Goal: Information Seeking & Learning: Check status

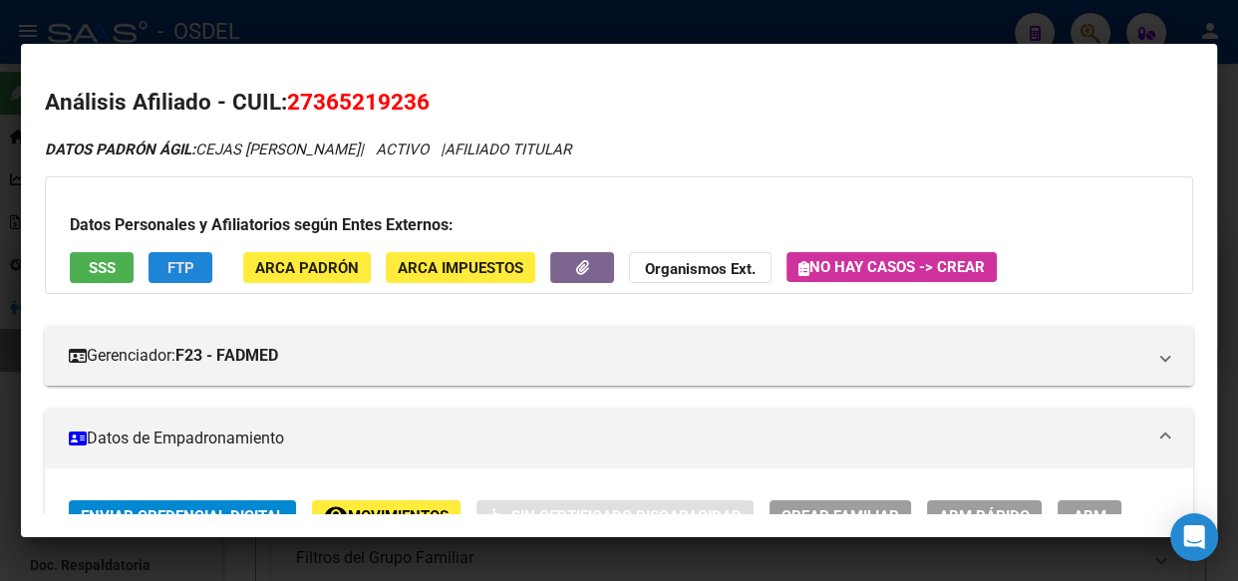
scroll to position [90, 0]
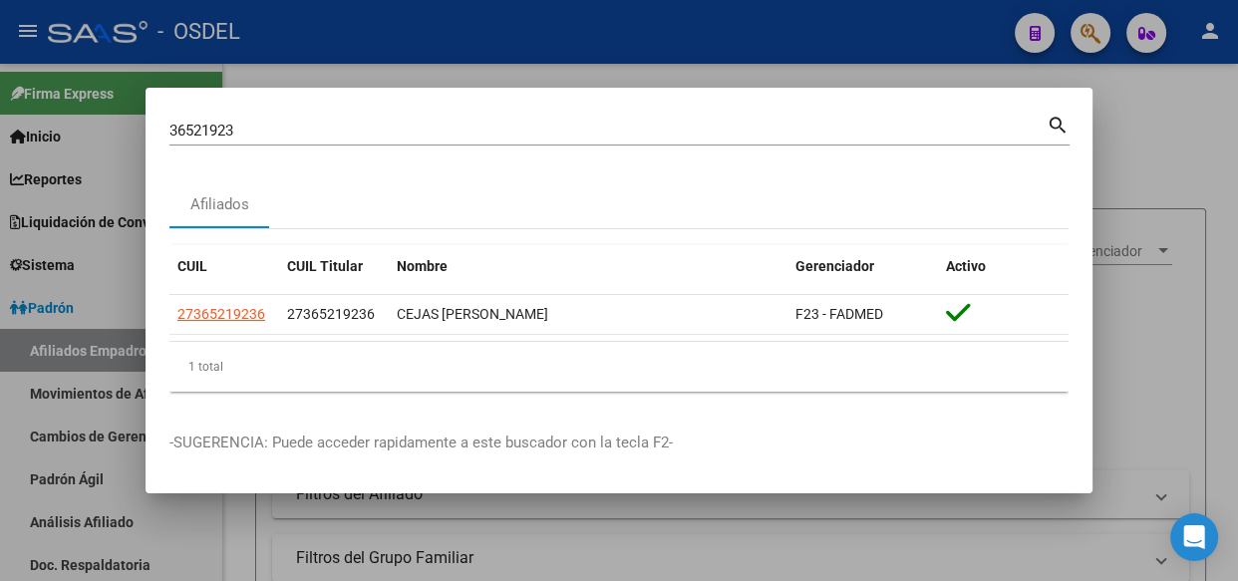
click at [1050, 121] on mat-icon "search" at bounding box center [1058, 124] width 23 height 24
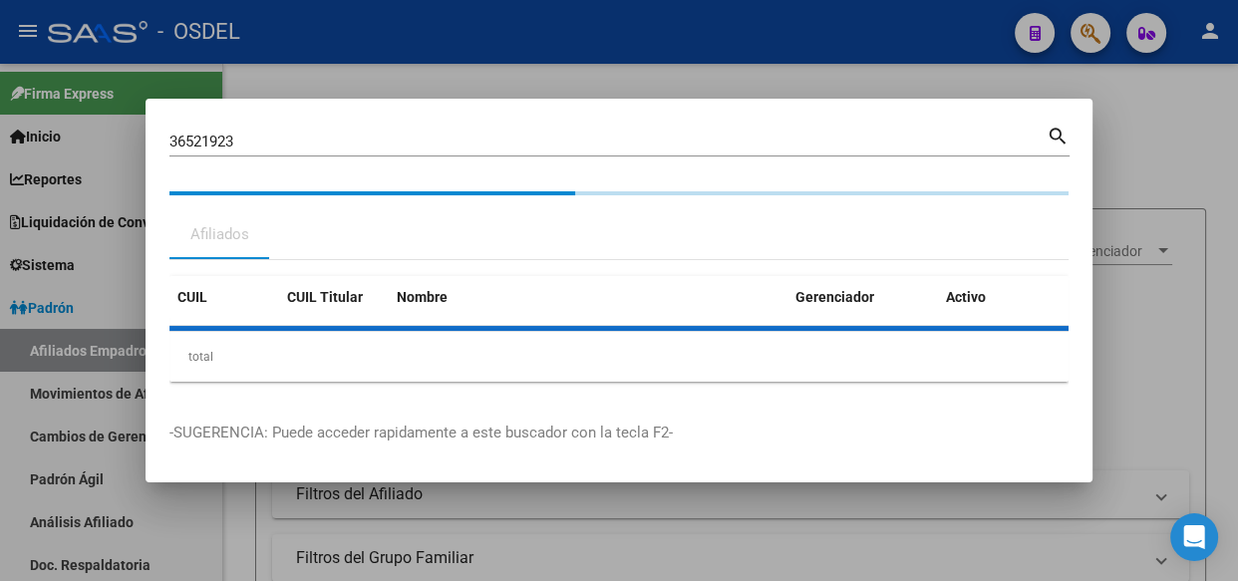
drag, startPoint x: 271, startPoint y: 237, endPoint x: 142, endPoint y: 235, distance: 129.6
click at [142, 235] on div "36521923 Buscar (apellido, dni, cuil, nro traspaso, cuit, obra social) search A…" at bounding box center [619, 290] width 1238 height 581
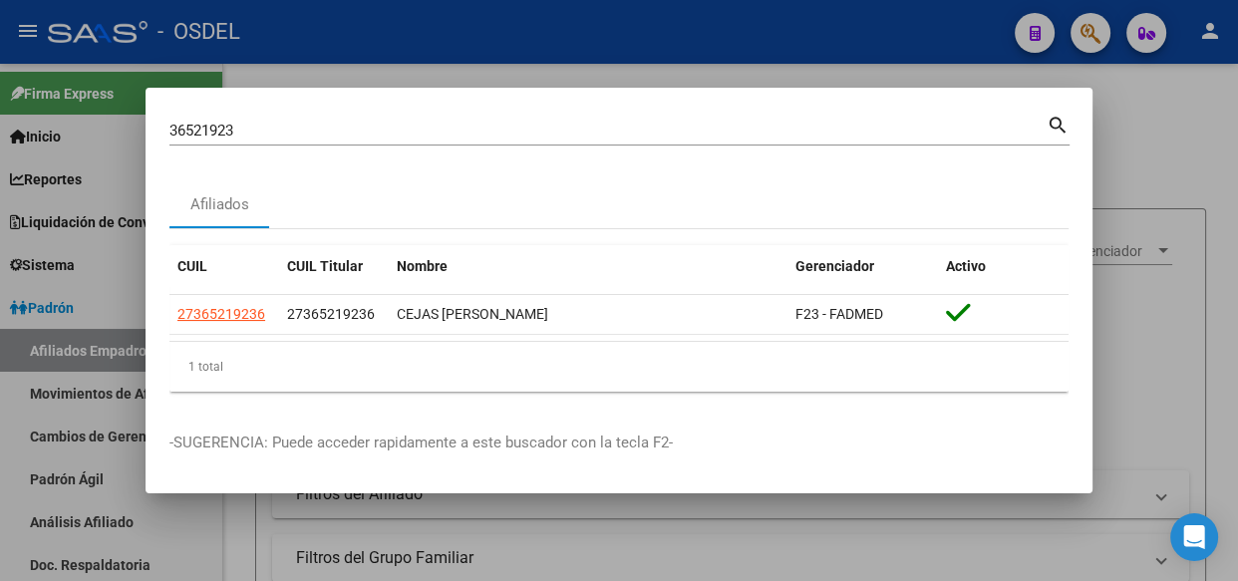
click at [244, 112] on div "36521923 Buscar (apellido, dni, [PERSON_NAME], nro traspaso, cuit, obra social)…" at bounding box center [619, 129] width 900 height 34
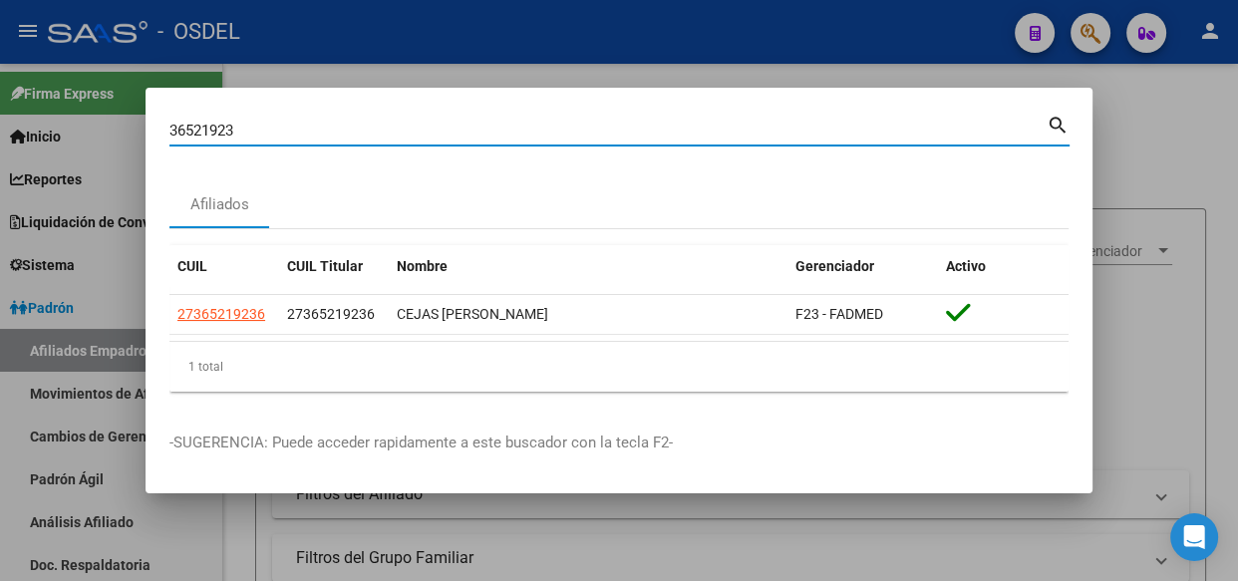
drag, startPoint x: 247, startPoint y: 126, endPoint x: 132, endPoint y: 138, distance: 116.3
click at [132, 138] on div "36521923 Buscar (apellido, dni, cuil, nro traspaso, cuit, obra social) search A…" at bounding box center [619, 290] width 1238 height 581
paste input "41582872"
type input "41582872"
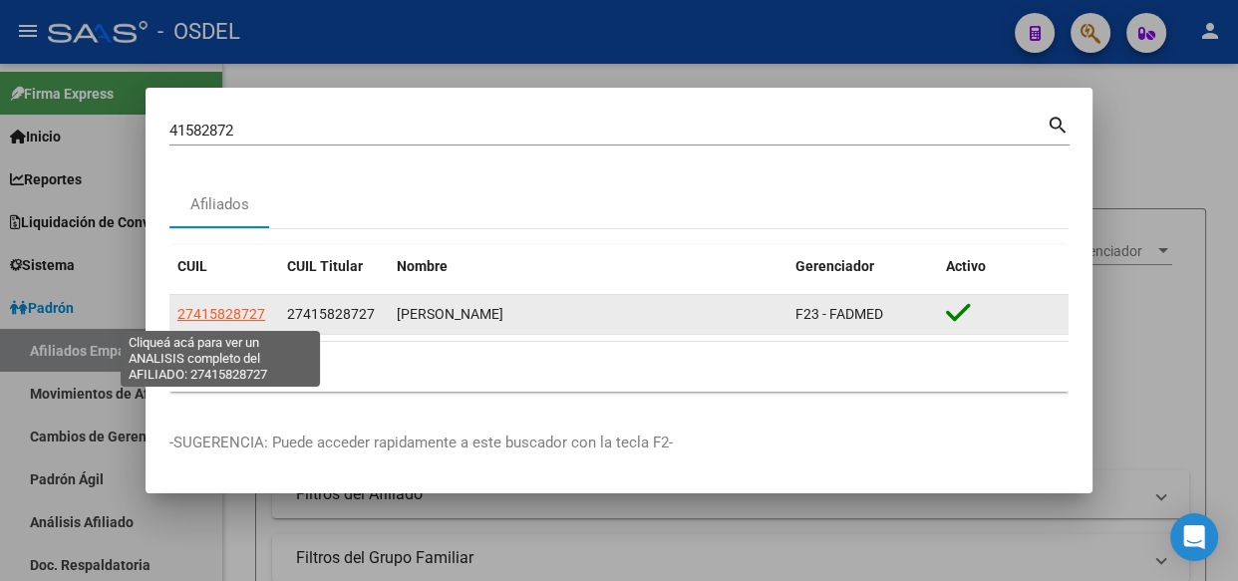
click at [235, 318] on span "27415828727" at bounding box center [221, 314] width 88 height 16
type textarea "27415828727"
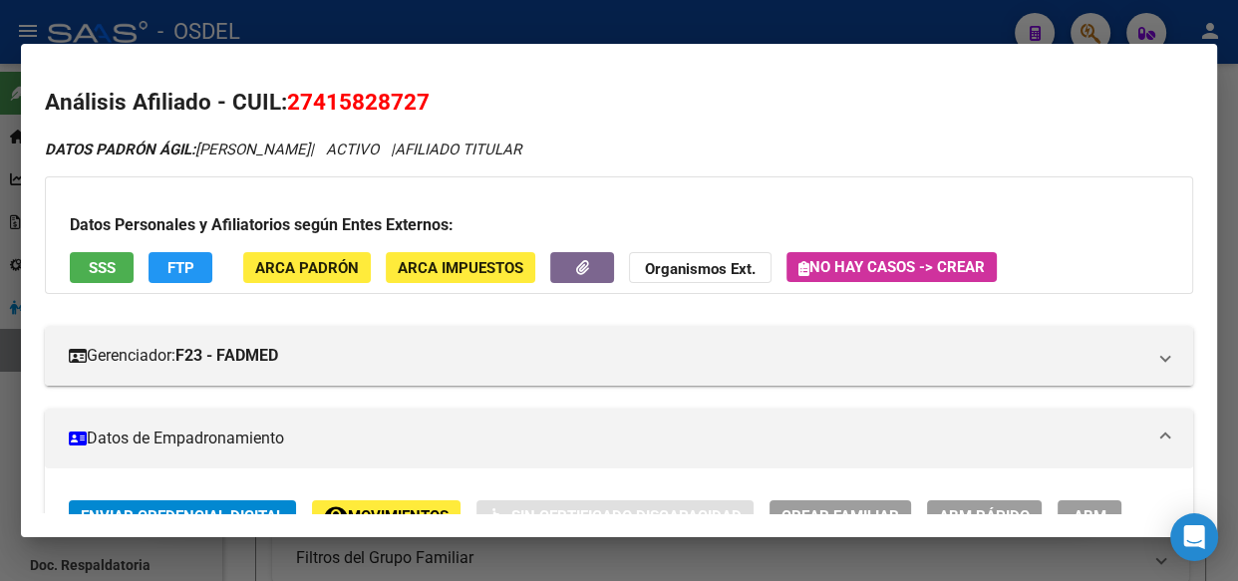
click at [108, 266] on span "SSS" at bounding box center [102, 268] width 27 height 18
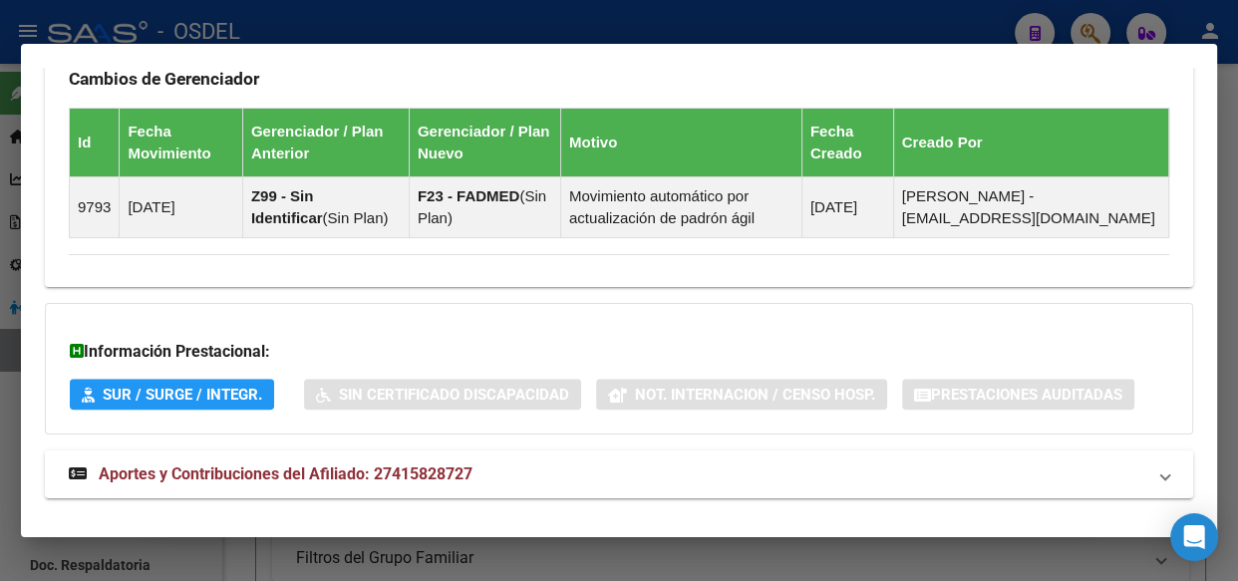
scroll to position [1349, 0]
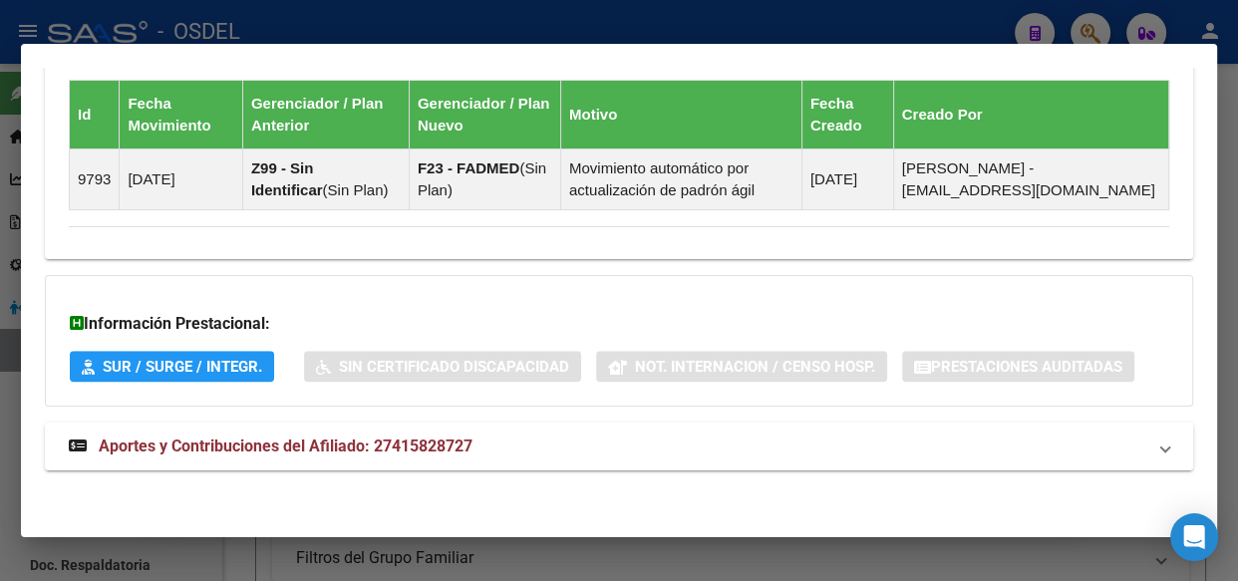
click at [299, 446] on span "Aportes y Contribuciones del Afiliado: 27415828727" at bounding box center [286, 446] width 374 height 19
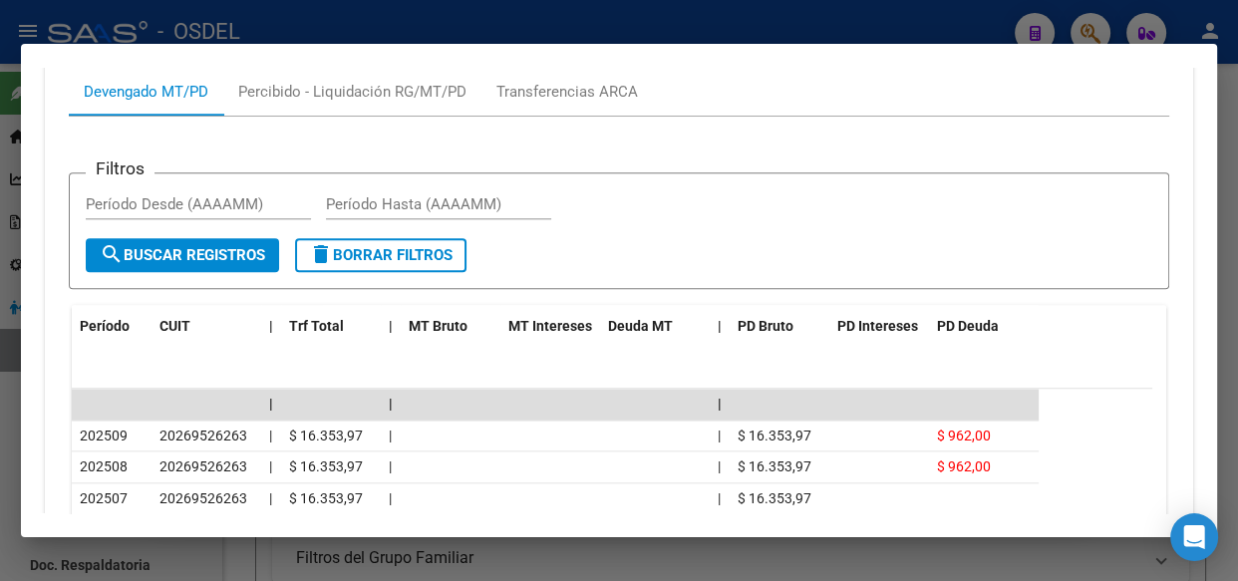
scroll to position [1893, 0]
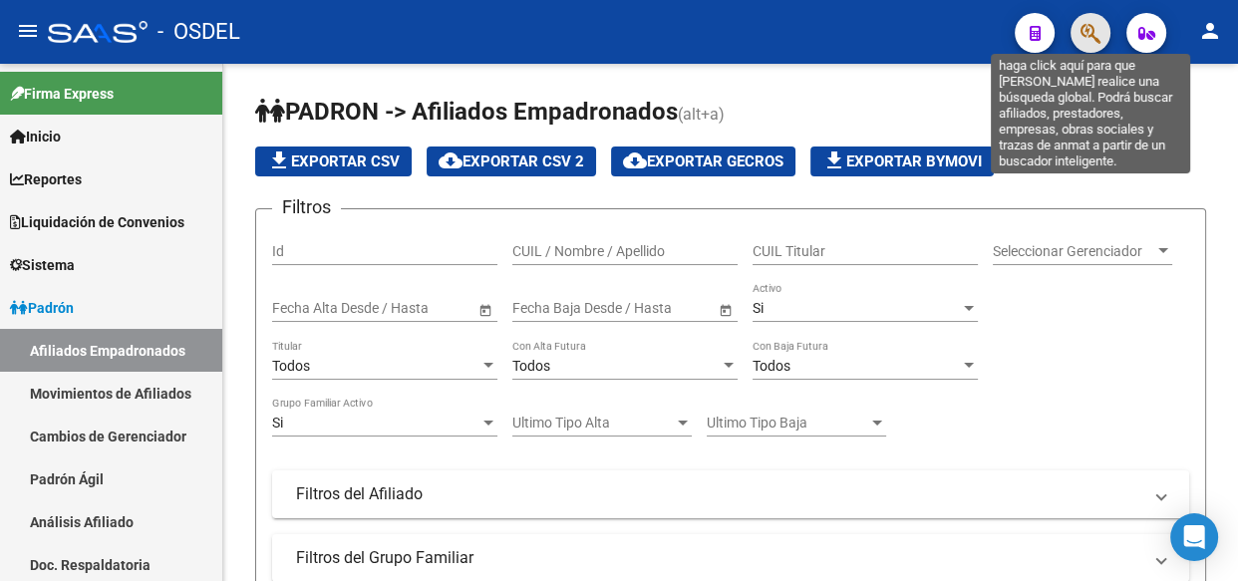
click at [1093, 27] on icon "button" at bounding box center [1091, 33] width 20 height 23
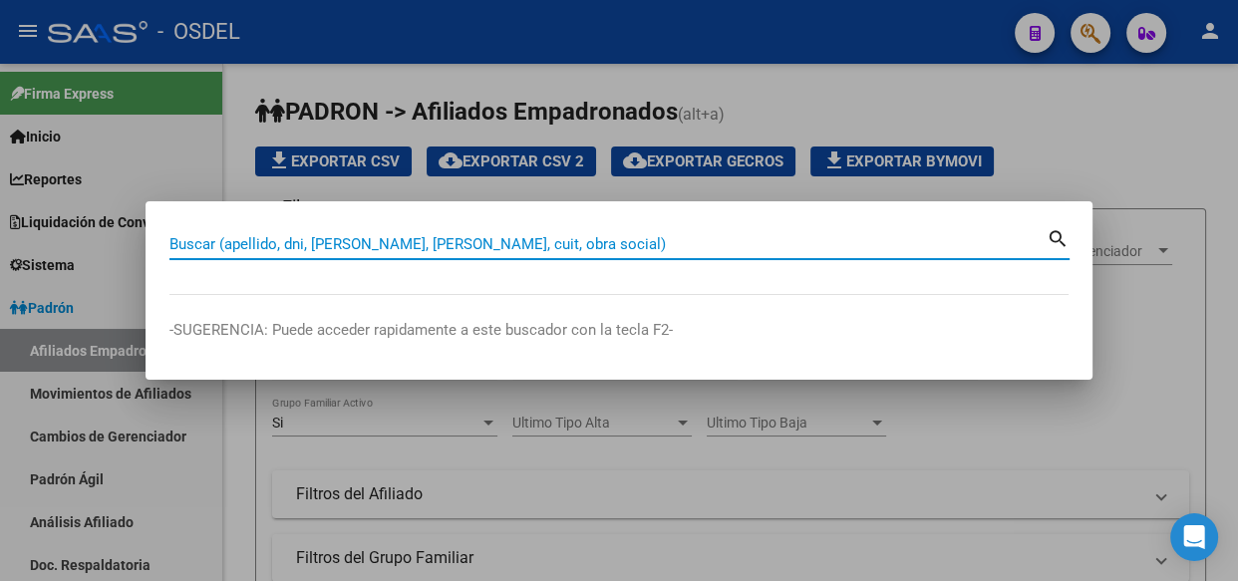
click at [366, 246] on input "Buscar (apellido, dni, [PERSON_NAME], [PERSON_NAME], cuit, obra social)" at bounding box center [607, 244] width 877 height 18
paste input "20204421146"
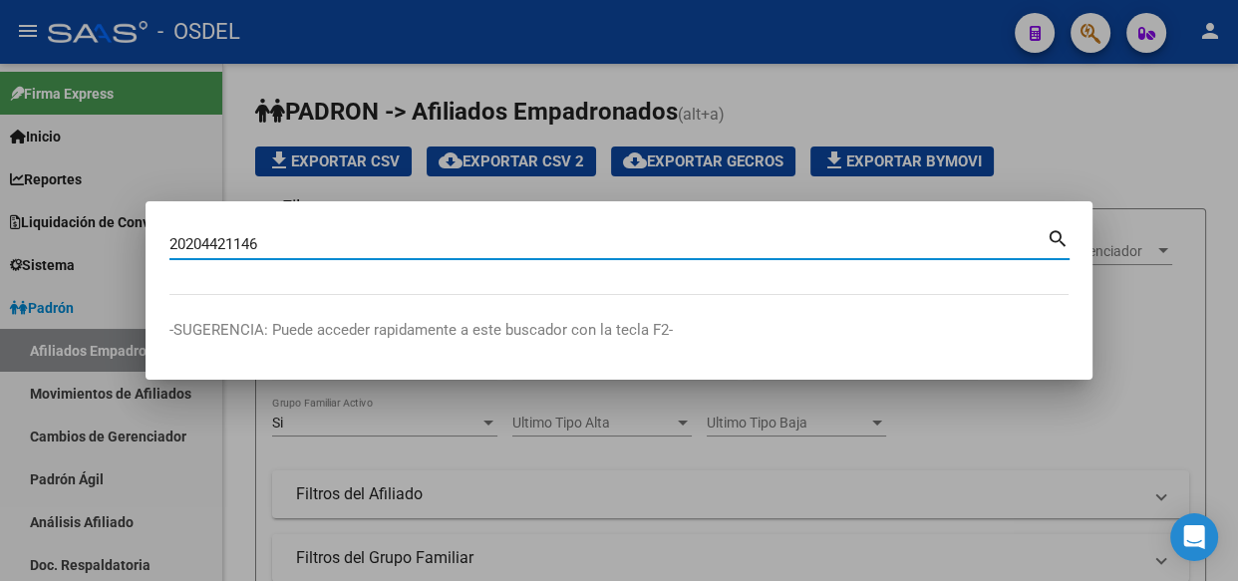
type input "20204421146"
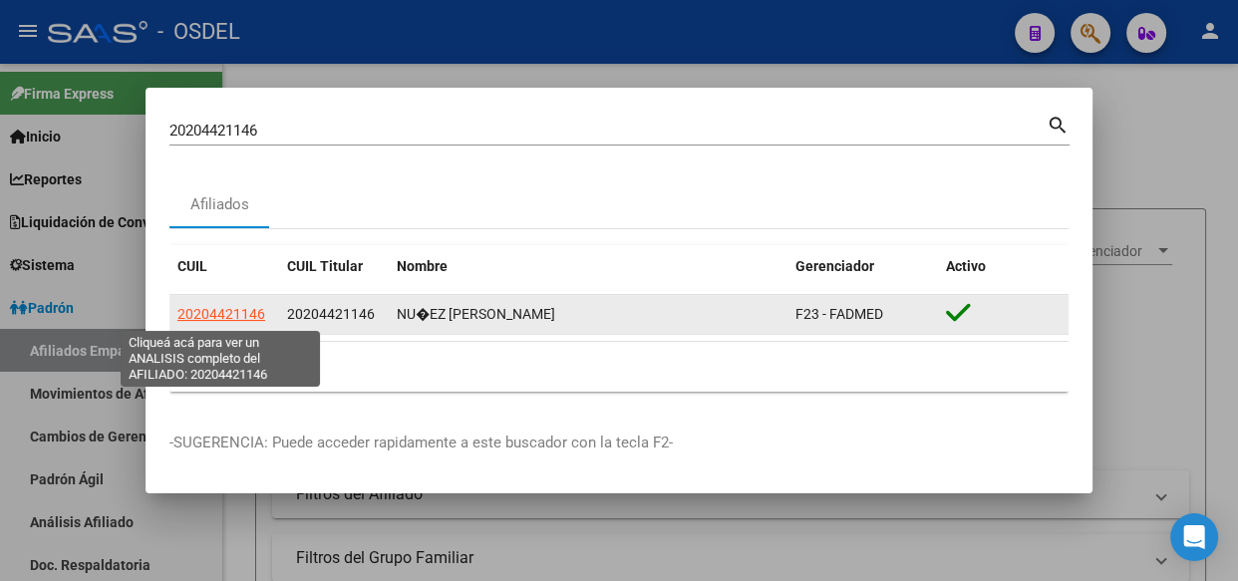
click at [218, 311] on span "20204421146" at bounding box center [221, 314] width 88 height 16
type textarea "20204421146"
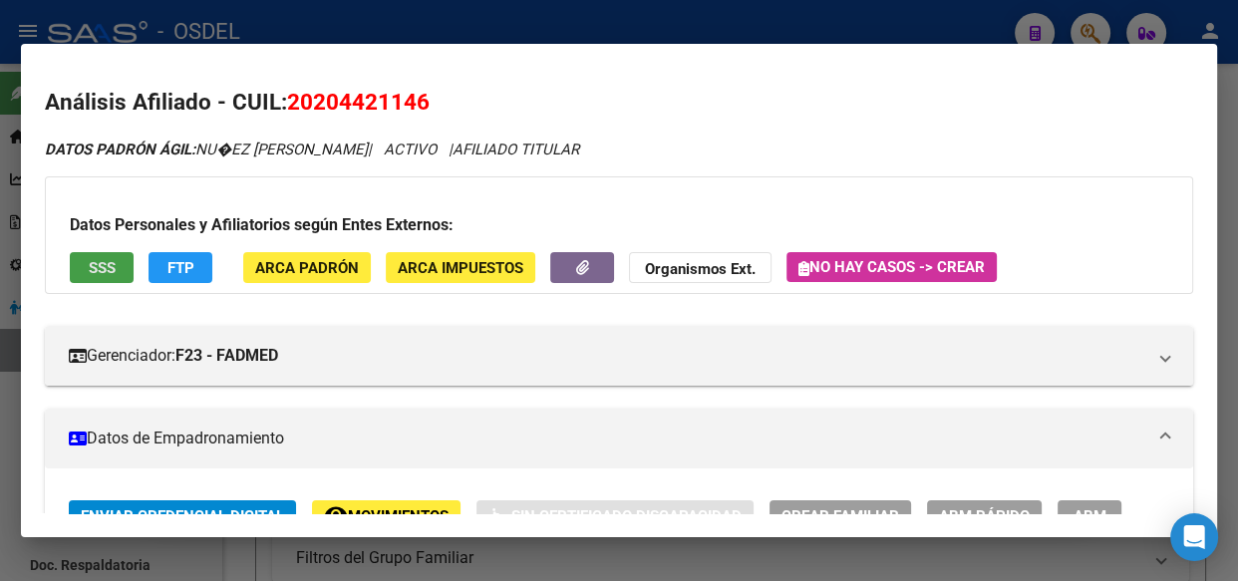
click at [100, 266] on span "SSS" at bounding box center [102, 268] width 27 height 18
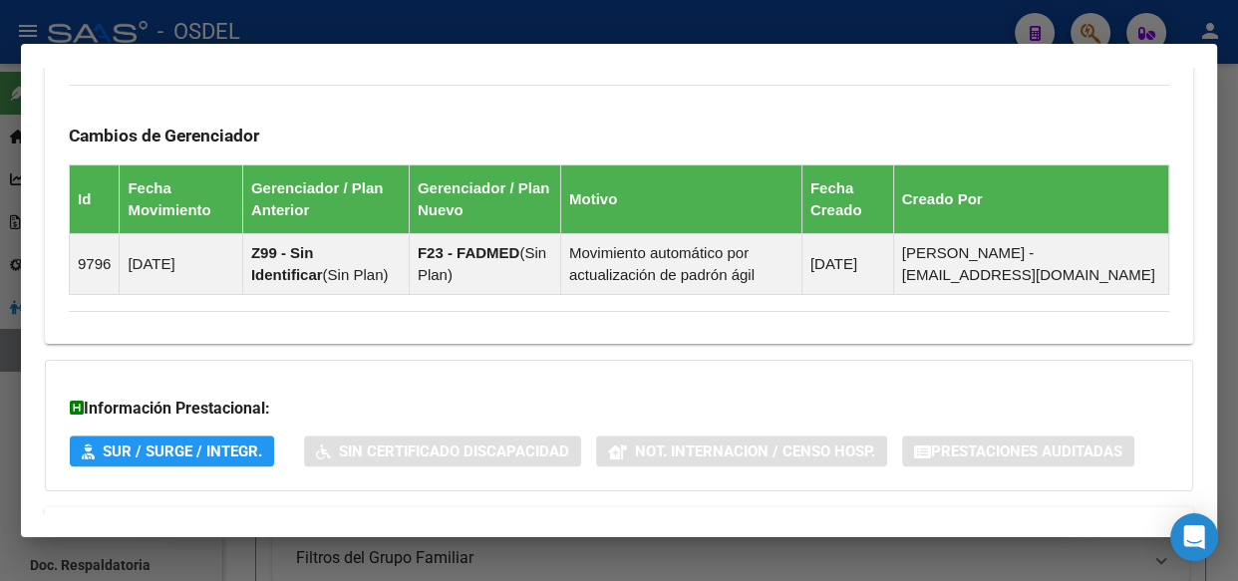
scroll to position [1371, 0]
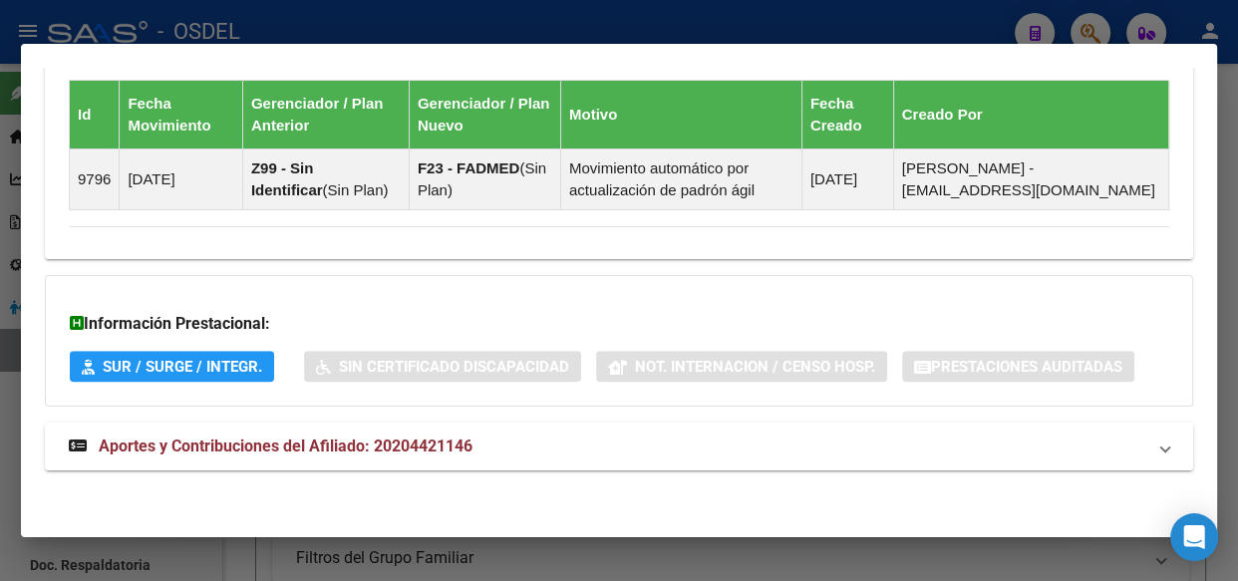
click at [308, 448] on span "Aportes y Contribuciones del Afiliado: 20204421146" at bounding box center [286, 446] width 374 height 19
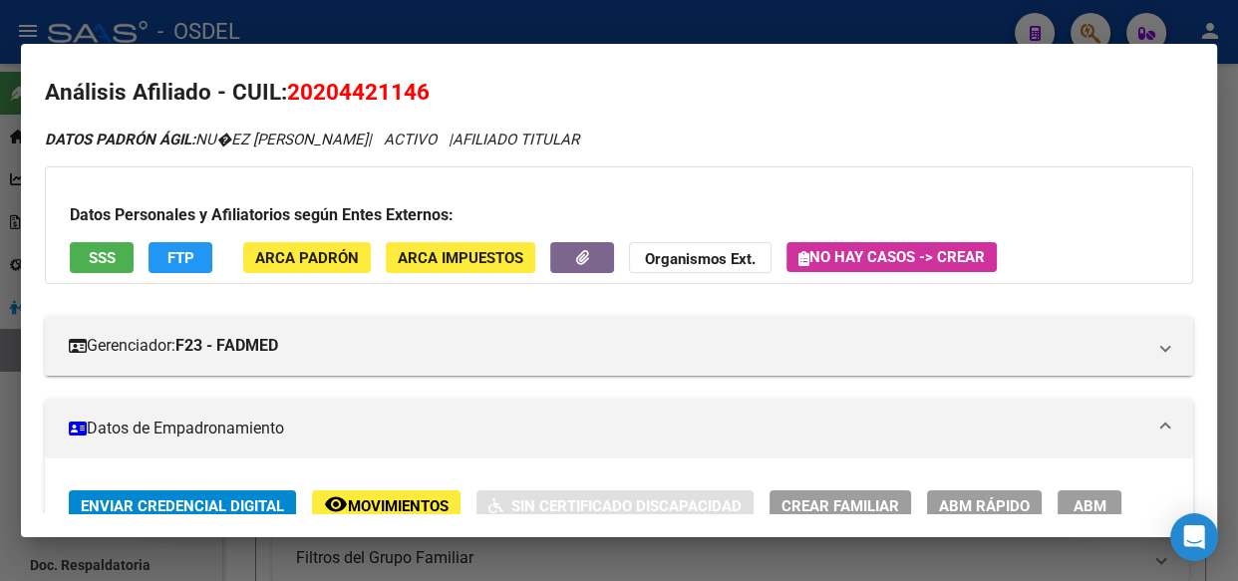
scroll to position [0, 0]
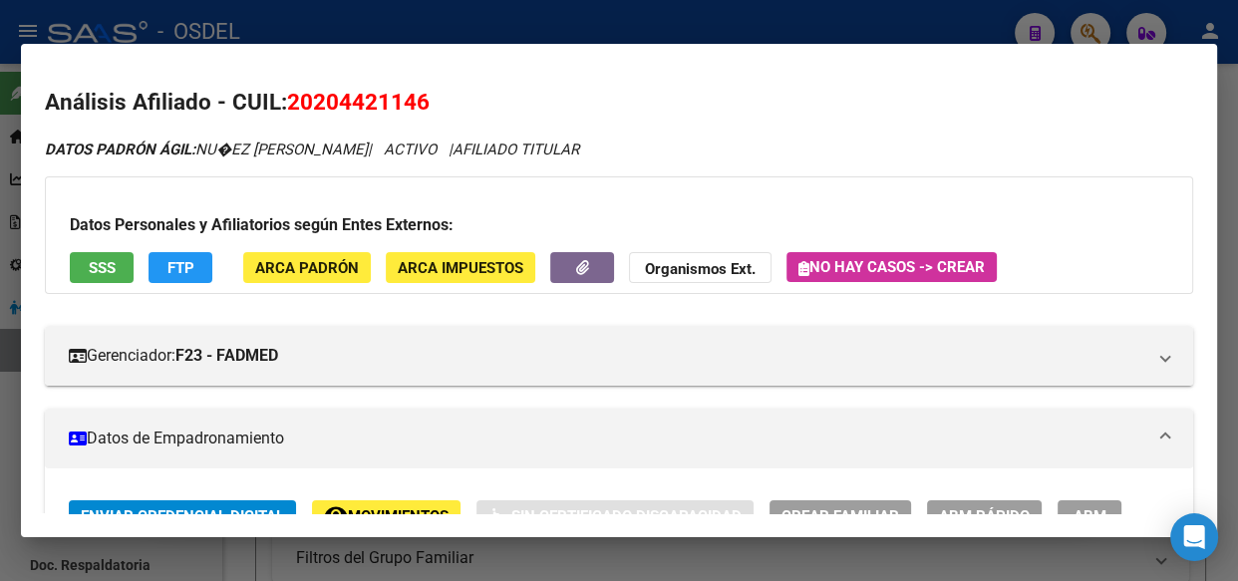
click at [181, 276] on span "FTP" at bounding box center [180, 268] width 27 height 18
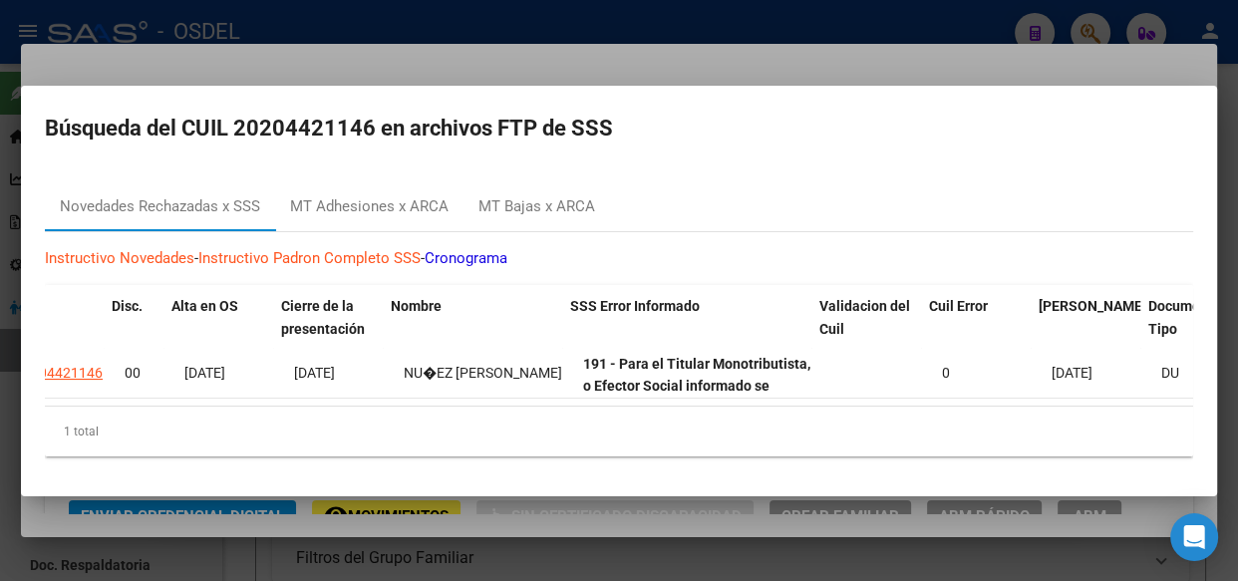
scroll to position [0, 383]
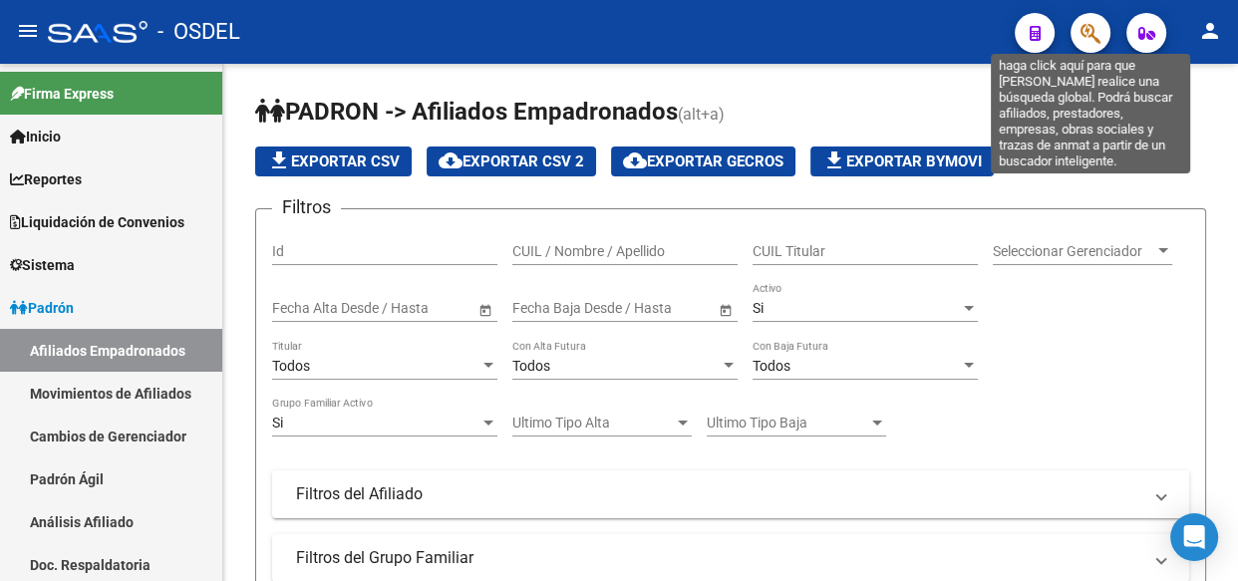
click at [1097, 22] on icon "button" at bounding box center [1091, 33] width 20 height 23
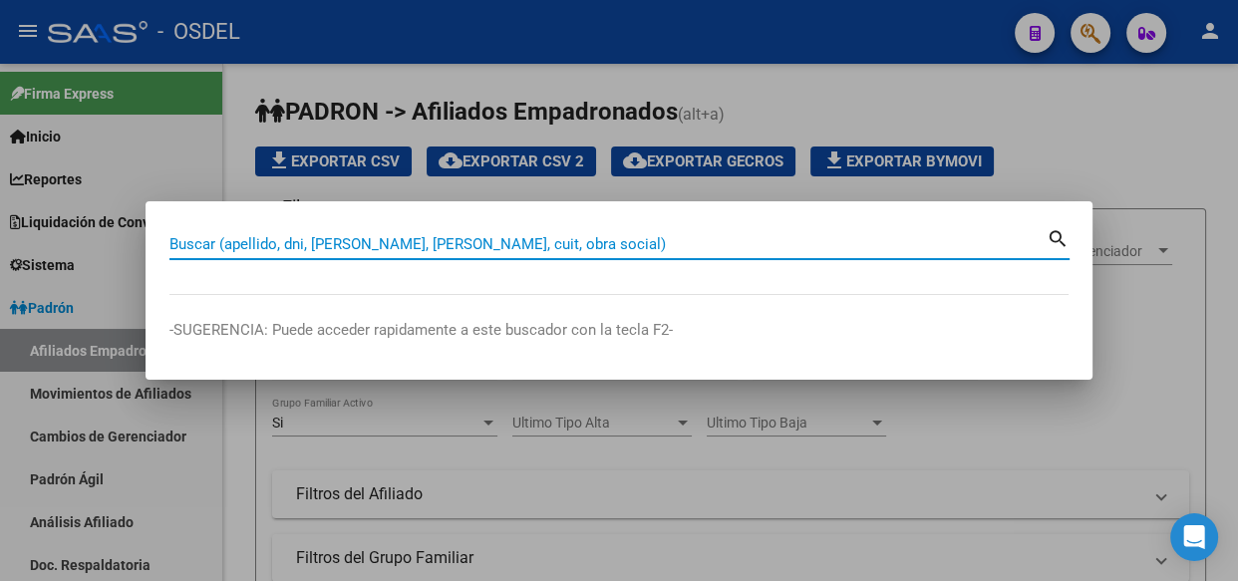
click at [292, 242] on input "Buscar (apellido, dni, [PERSON_NAME], [PERSON_NAME], cuit, obra social)" at bounding box center [607, 244] width 877 height 18
paste input "38445219"
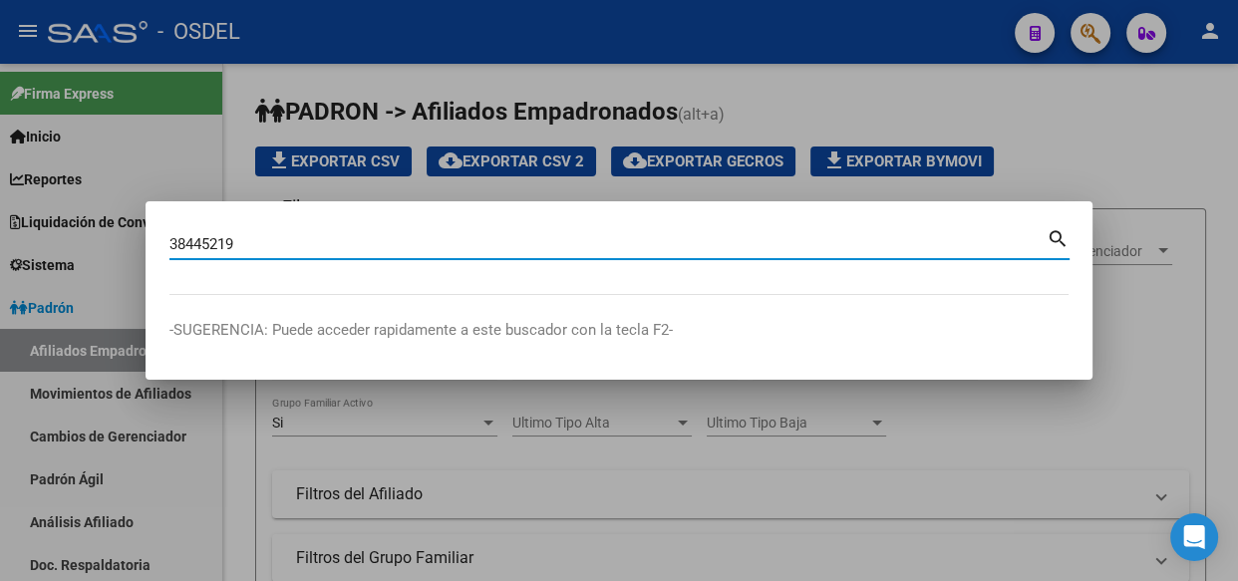
type input "38445219"
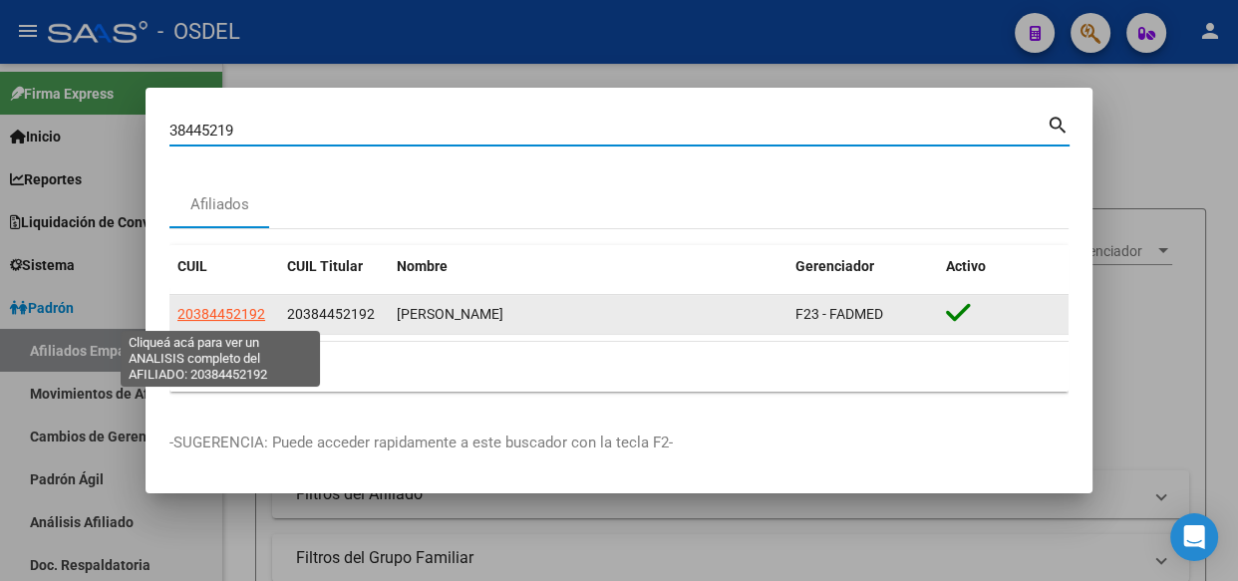
click at [245, 326] on datatable-body-cell "20384452192" at bounding box center [224, 314] width 110 height 39
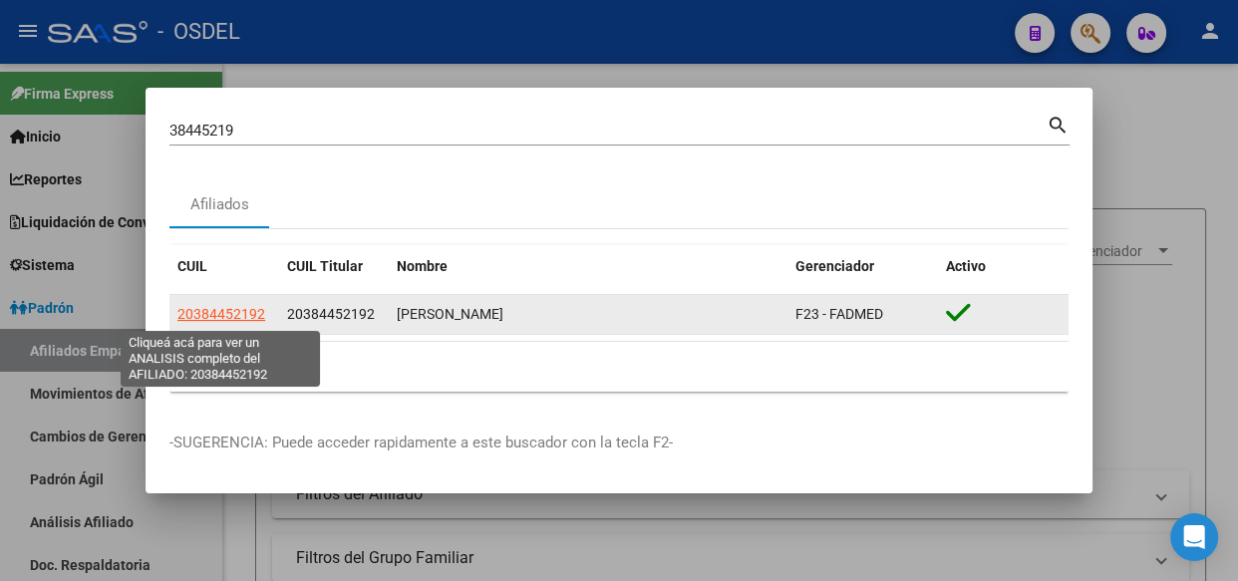
click at [247, 317] on span "20384452192" at bounding box center [221, 314] width 88 height 16
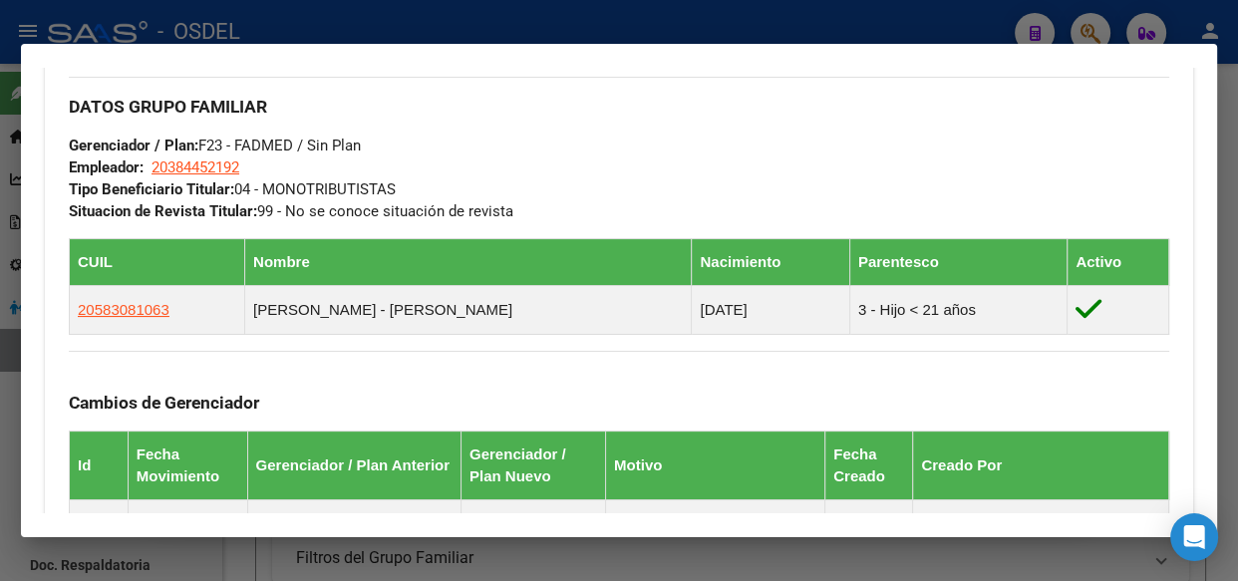
scroll to position [1177, 0]
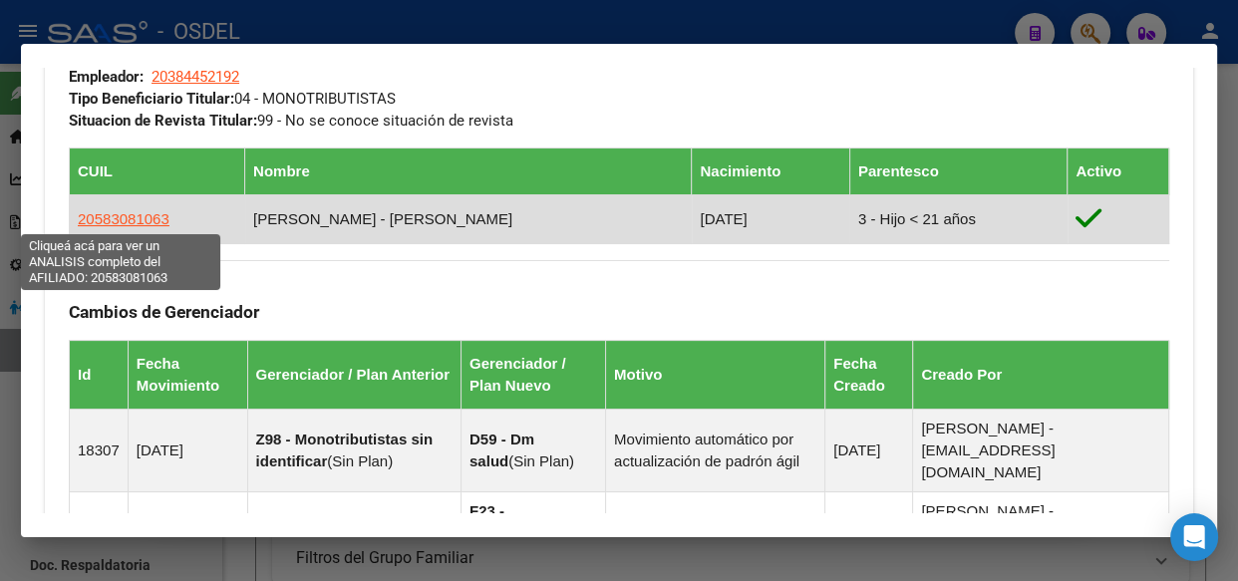
click at [134, 218] on span "20583081063" at bounding box center [124, 218] width 92 height 17
type textarea "20583081063"
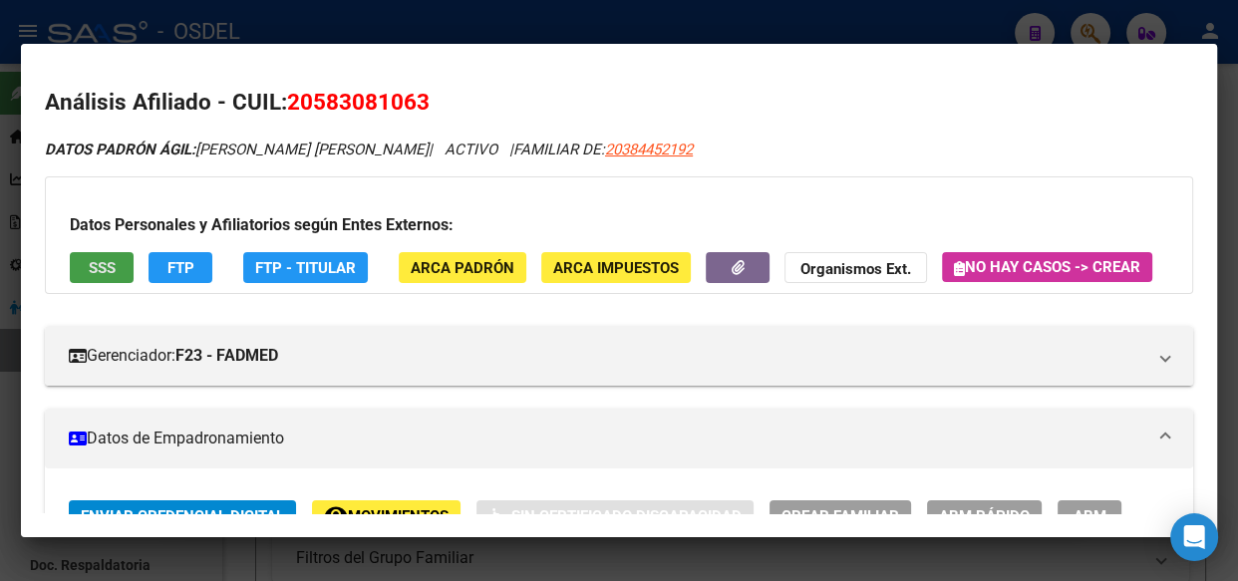
click at [113, 269] on span "SSS" at bounding box center [102, 268] width 27 height 18
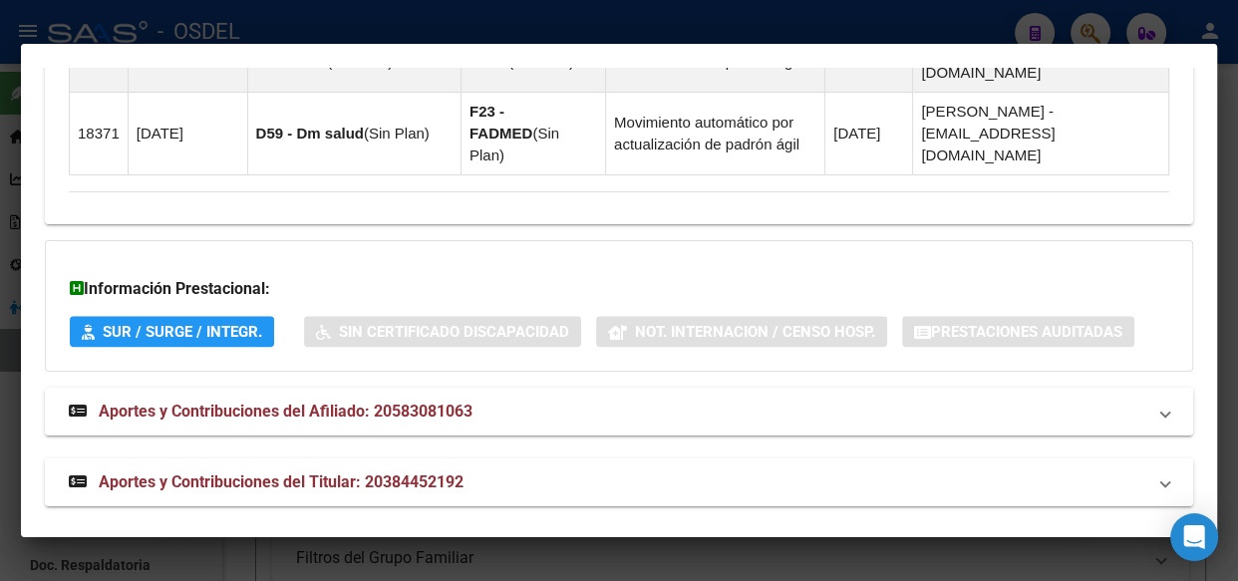
scroll to position [1554, 0]
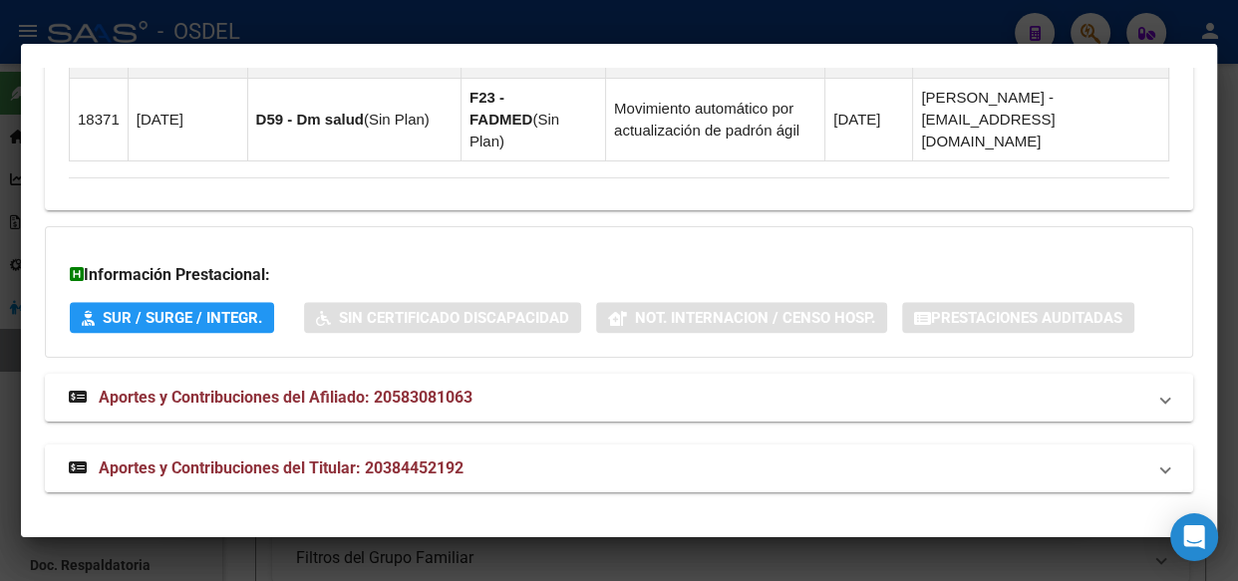
click at [199, 464] on span "Aportes y Contribuciones del Titular: 20384452192" at bounding box center [281, 468] width 365 height 19
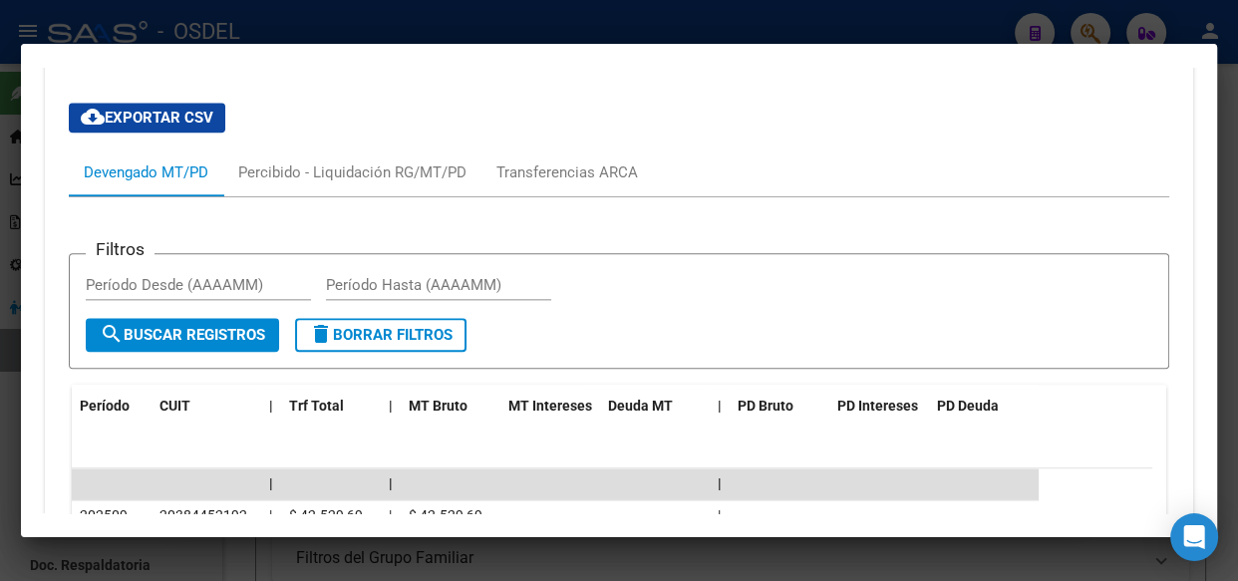
scroll to position [2188, 0]
